Goal: Transaction & Acquisition: Purchase product/service

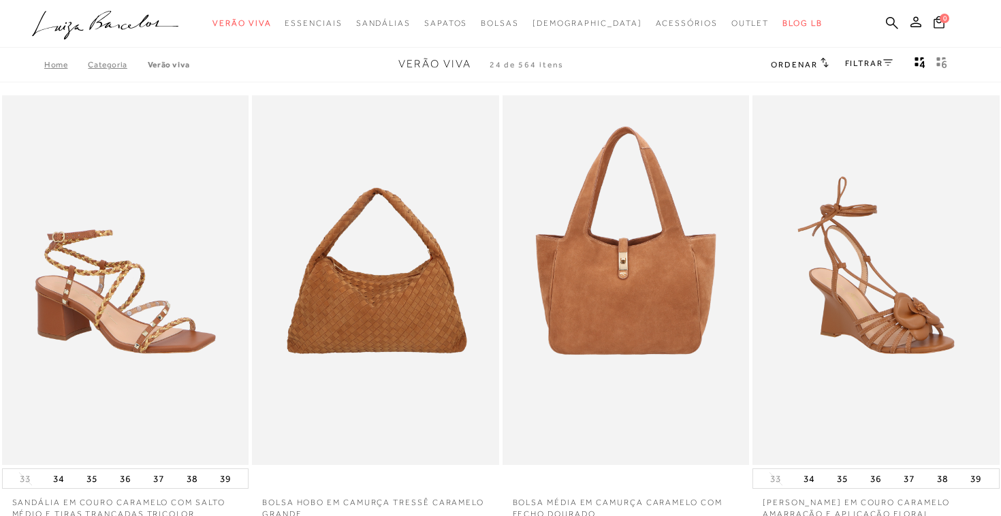
click at [859, 59] on link "FILTRAR" at bounding box center [869, 64] width 48 height 10
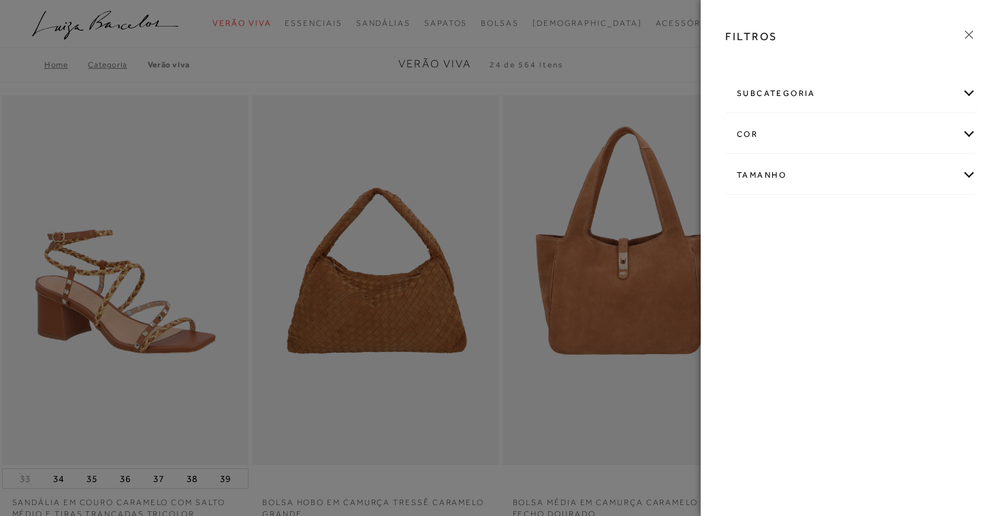
click at [809, 142] on div "cor" at bounding box center [851, 134] width 250 height 36
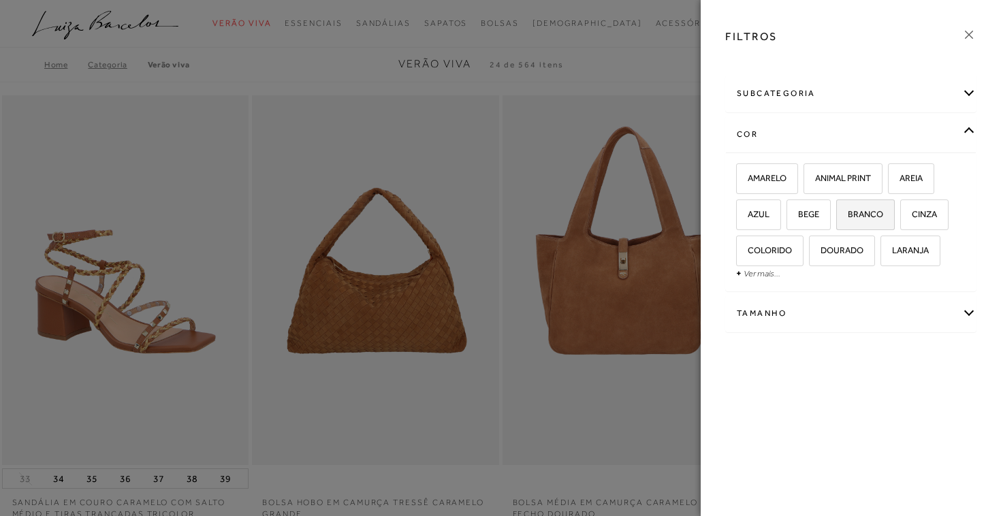
click at [874, 209] on span "BRANCO" at bounding box center [860, 214] width 46 height 10
click at [848, 210] on input "BRANCO" at bounding box center [841, 217] width 14 height 14
checkbox input "true"
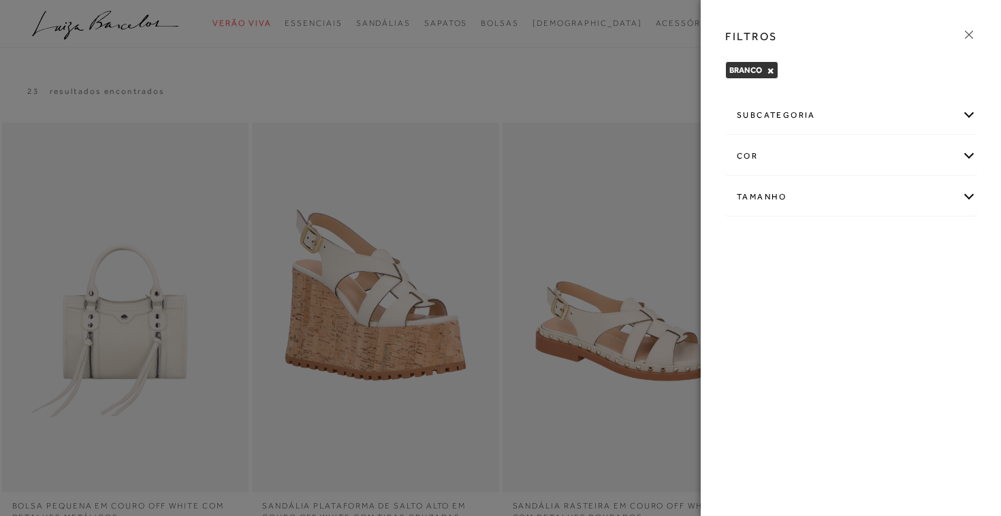
click at [967, 31] on icon at bounding box center [968, 34] width 15 height 15
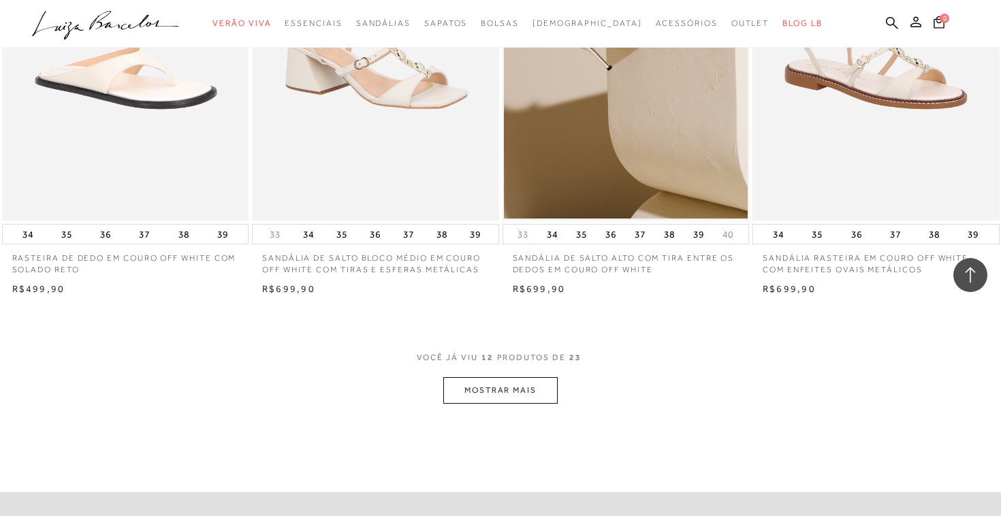
scroll to position [1203, 0]
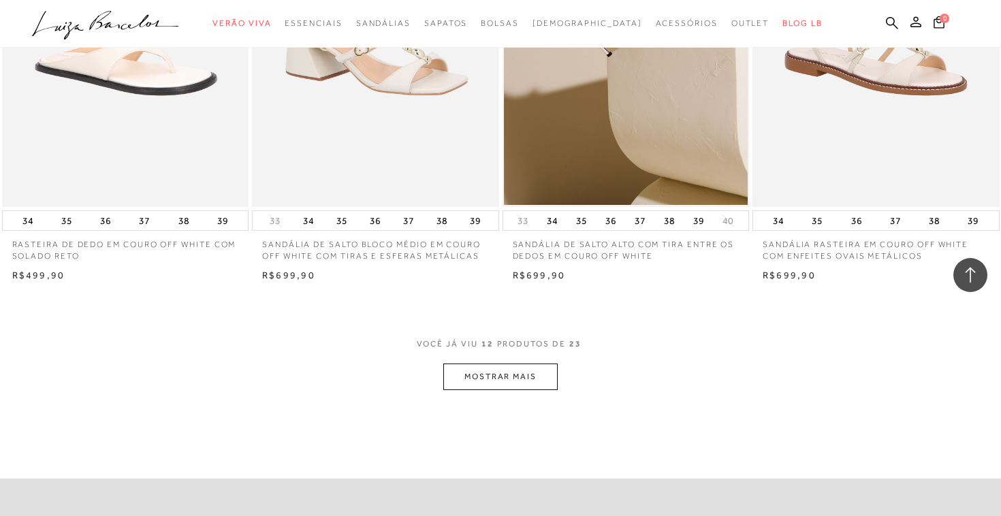
click at [481, 381] on button "MOSTRAR MAIS" at bounding box center [500, 377] width 114 height 27
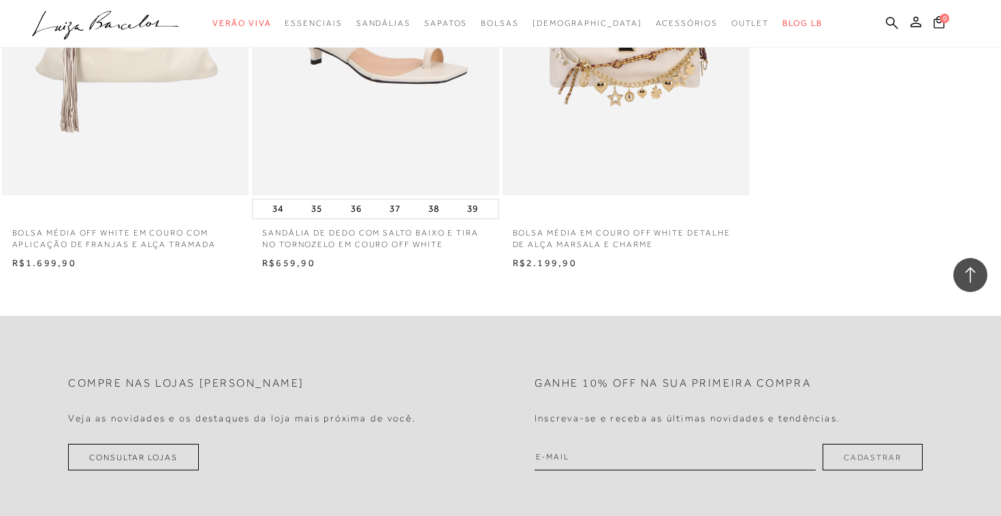
scroll to position [2601, 0]
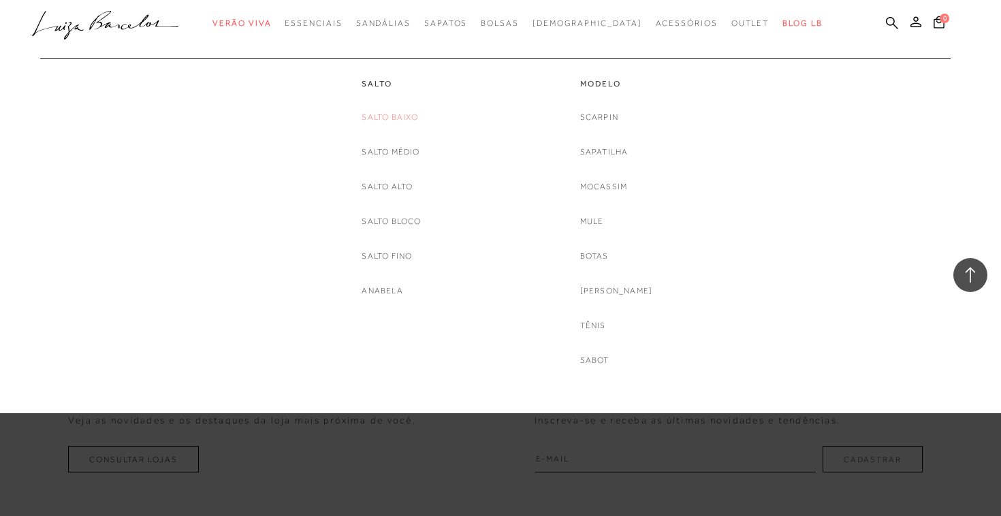
click at [381, 119] on link "Salto Baixo" at bounding box center [390, 117] width 57 height 14
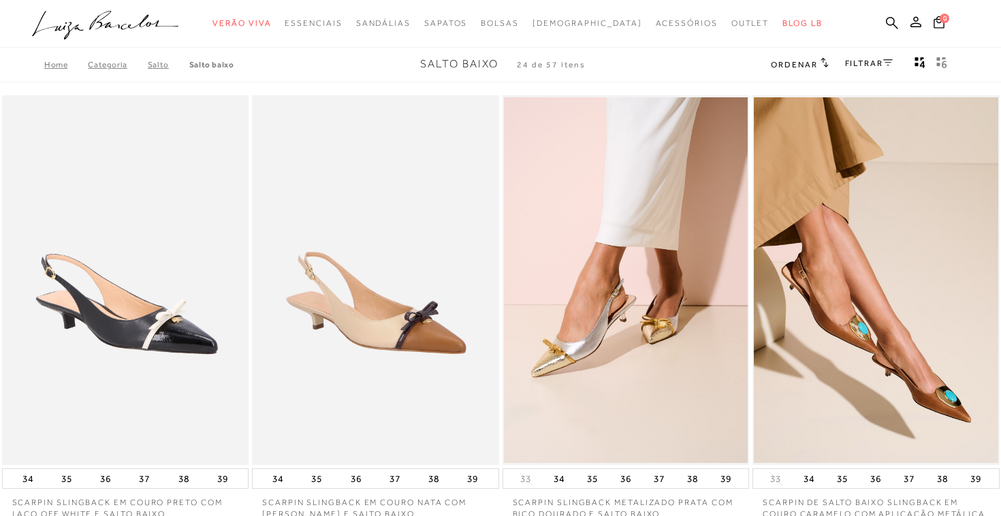
click at [878, 59] on link "FILTRAR" at bounding box center [869, 64] width 48 height 10
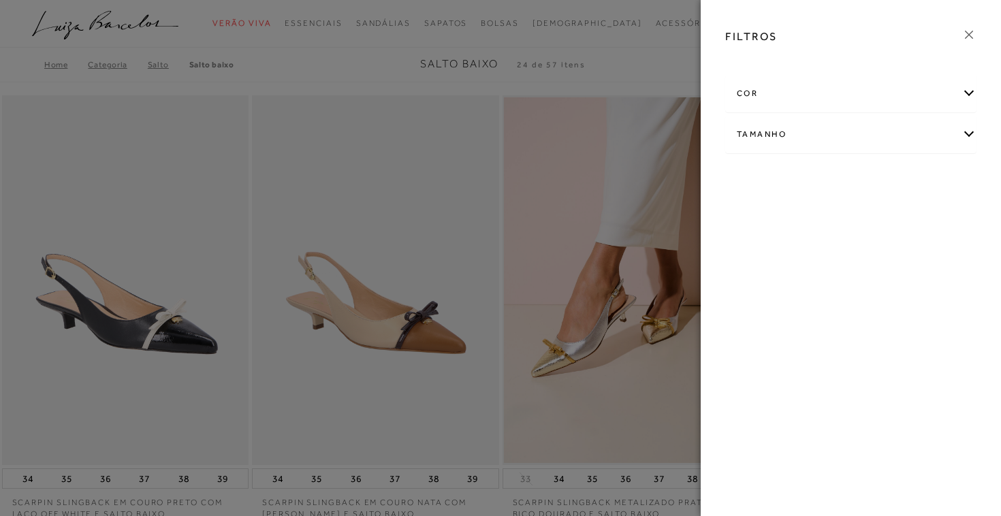
click at [855, 93] on div "cor" at bounding box center [851, 94] width 250 height 36
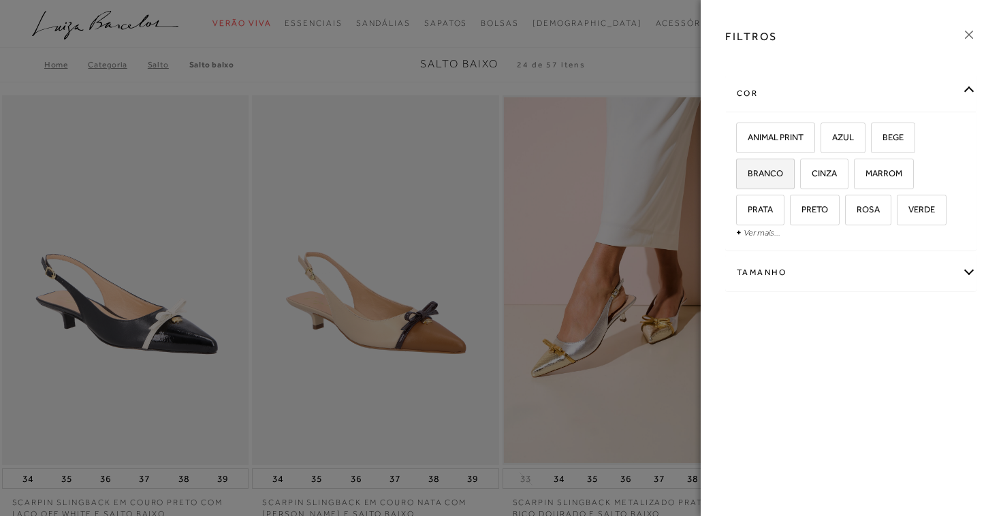
click at [773, 176] on span "BRANCO" at bounding box center [760, 173] width 46 height 10
click at [748, 176] on input "BRANCO" at bounding box center [741, 176] width 14 height 14
checkbox input "true"
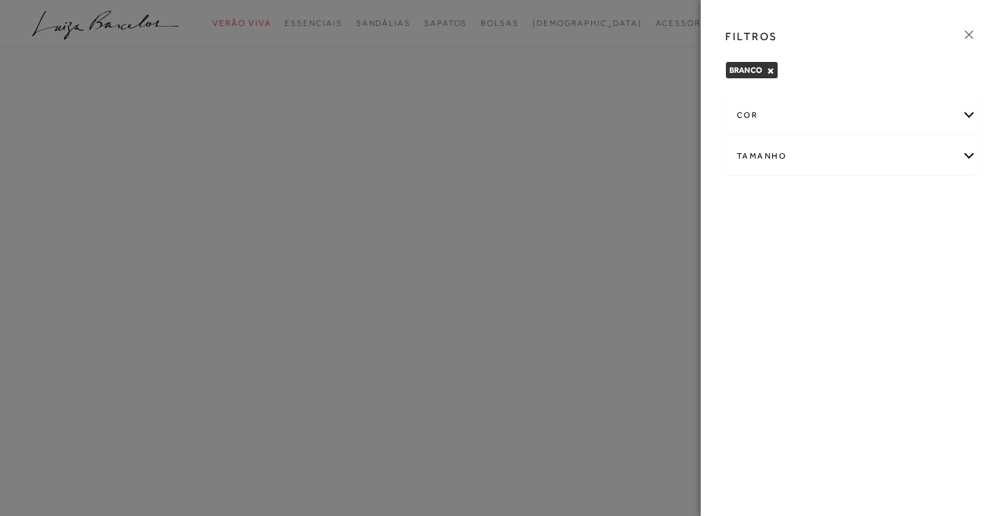
click at [966, 35] on icon at bounding box center [968, 34] width 15 height 15
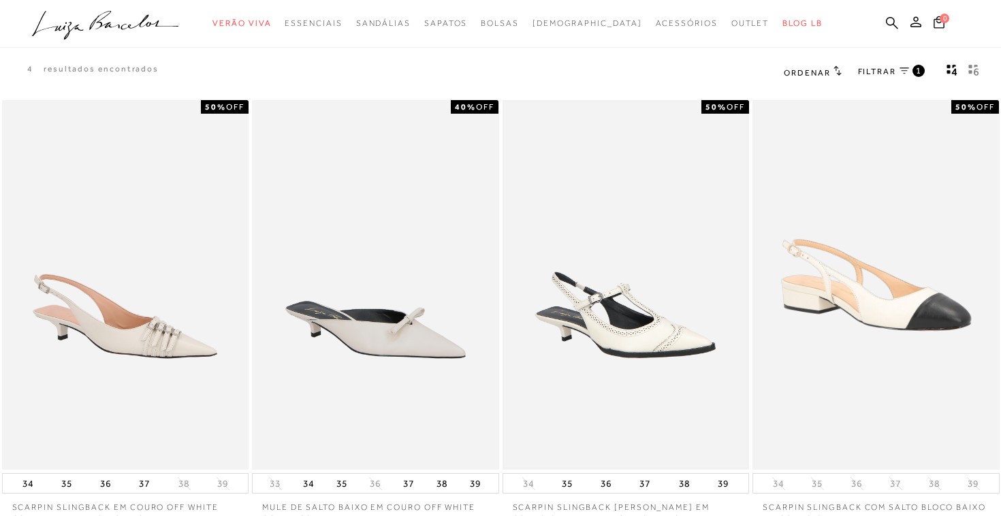
scroll to position [18, 0]
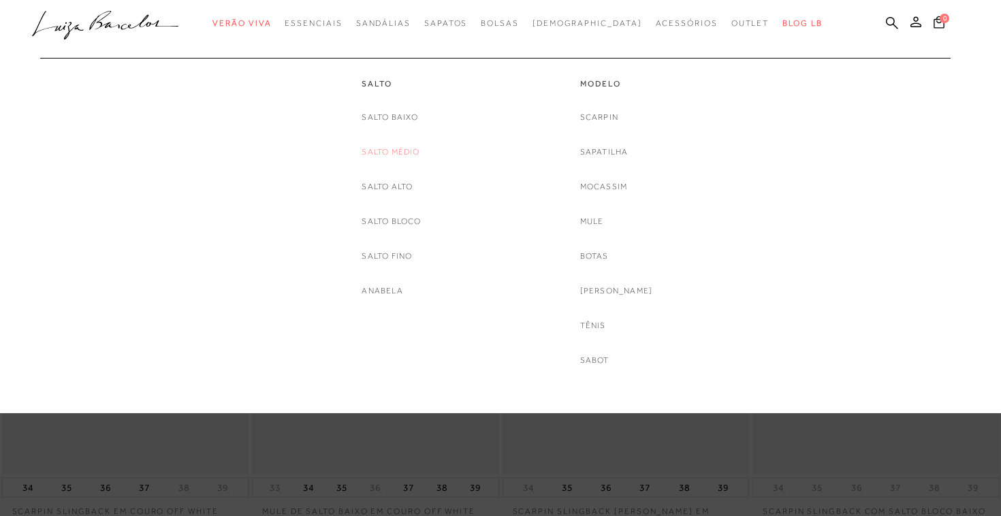
click at [389, 154] on link "Salto Médio" at bounding box center [391, 152] width 58 height 14
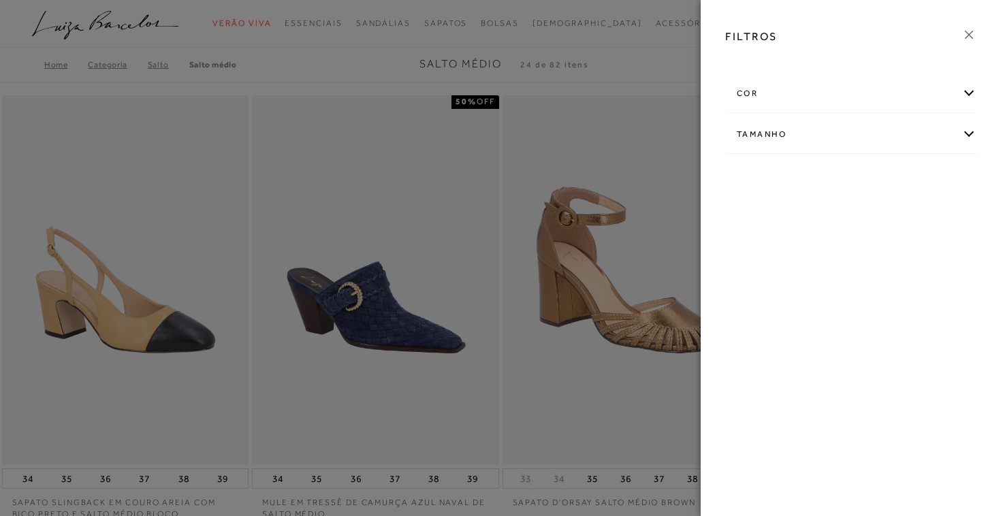
click at [814, 93] on div "cor" at bounding box center [851, 94] width 250 height 36
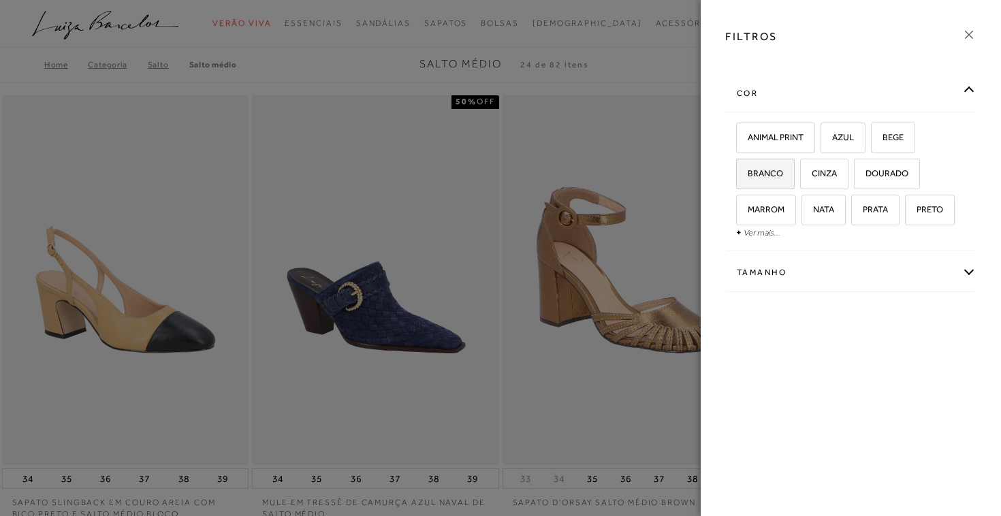
click at [758, 179] on label "BRANCO" at bounding box center [765, 173] width 57 height 29
click at [748, 179] on input "BRANCO" at bounding box center [741, 176] width 14 height 14
checkbox input "true"
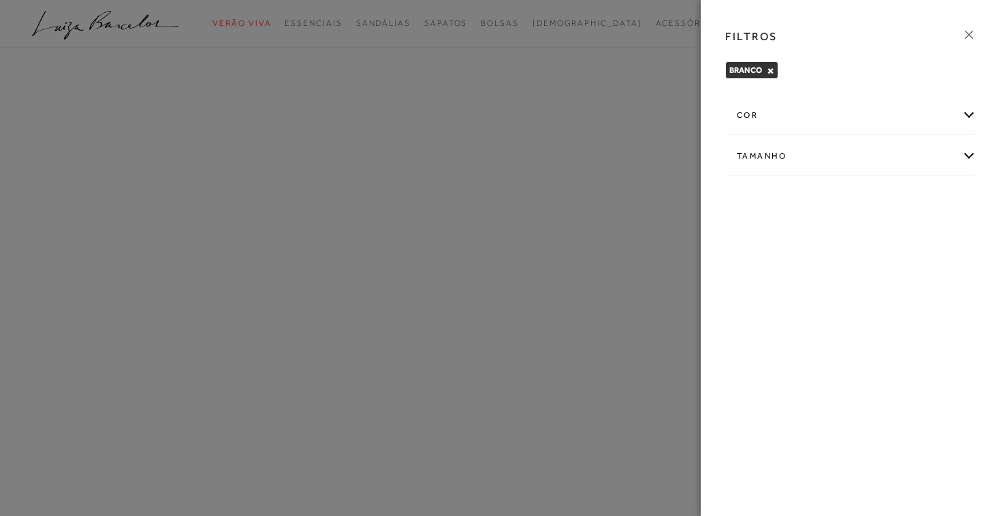
click at [969, 31] on icon at bounding box center [968, 34] width 15 height 15
